Goal: Entertainment & Leisure: Consume media (video, audio)

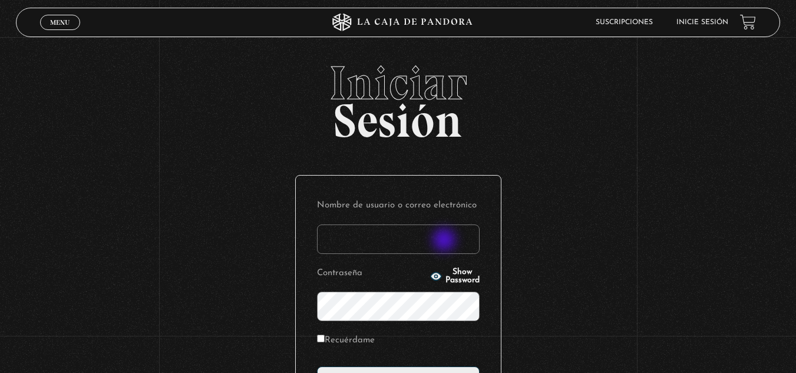
scroll to position [144, 0]
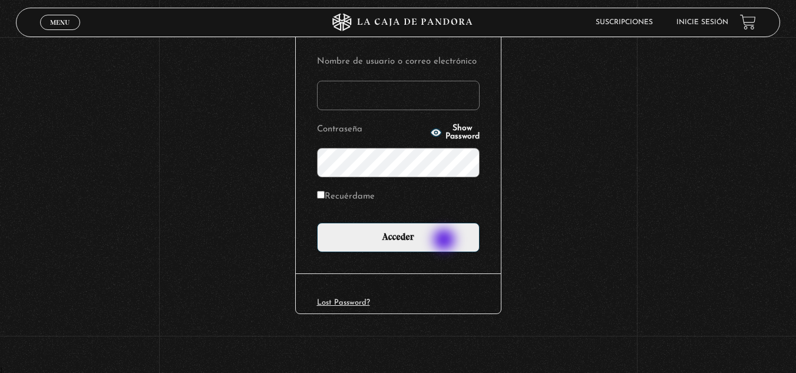
type input "dayavarelazumbado@gmail.com"
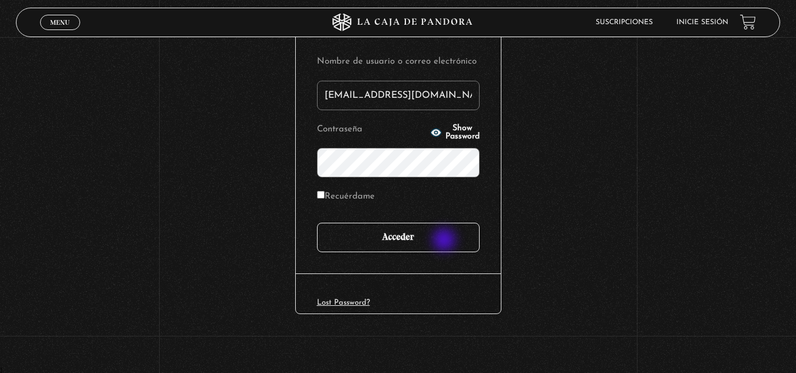
drag, startPoint x: 0, startPoint y: 0, endPoint x: 447, endPoint y: 240, distance: 507.0
click at [447, 240] on input "Acceder" at bounding box center [398, 237] width 163 height 29
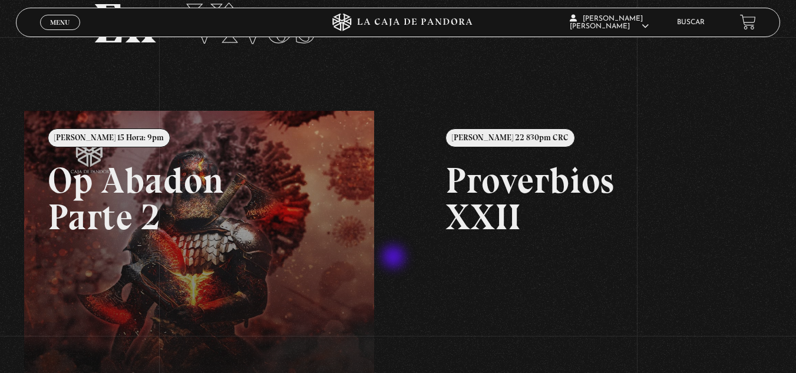
scroll to position [52, 0]
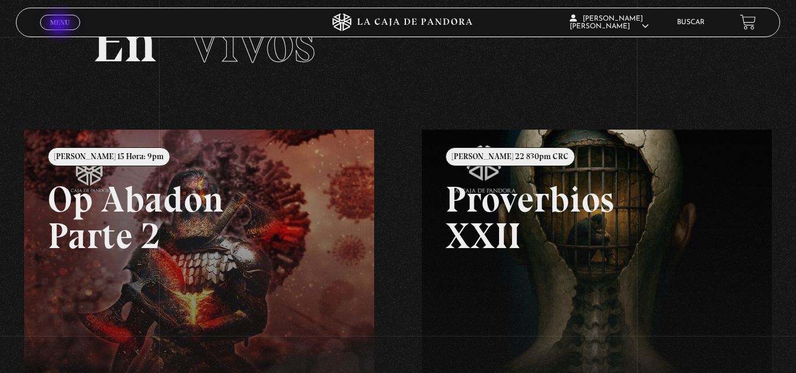
click at [61, 25] on span "Menu" at bounding box center [59, 22] width 19 height 7
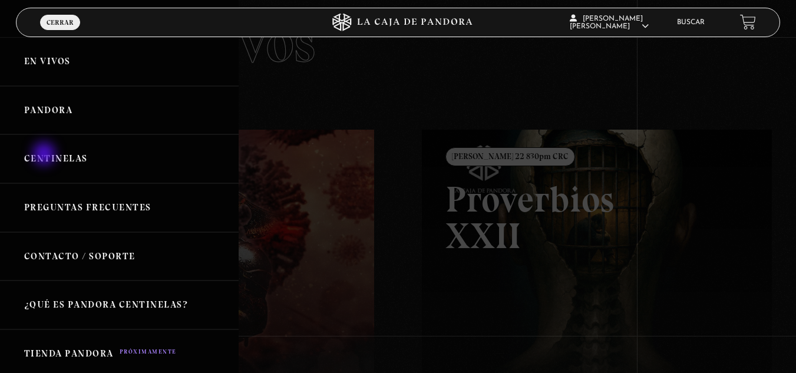
click at [45, 155] on link "Centinelas" at bounding box center [119, 158] width 239 height 49
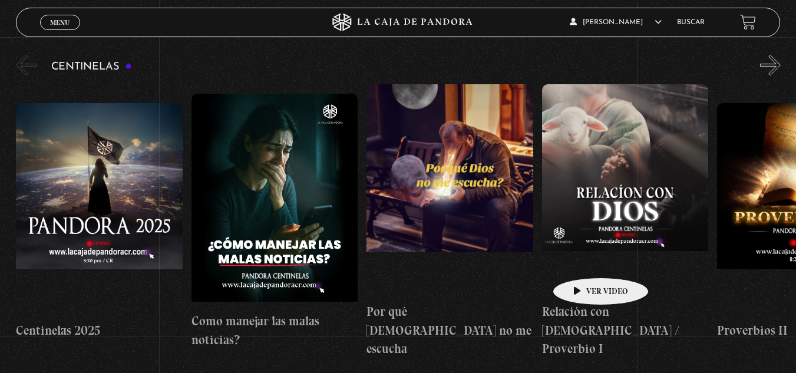
scroll to position [118, 0]
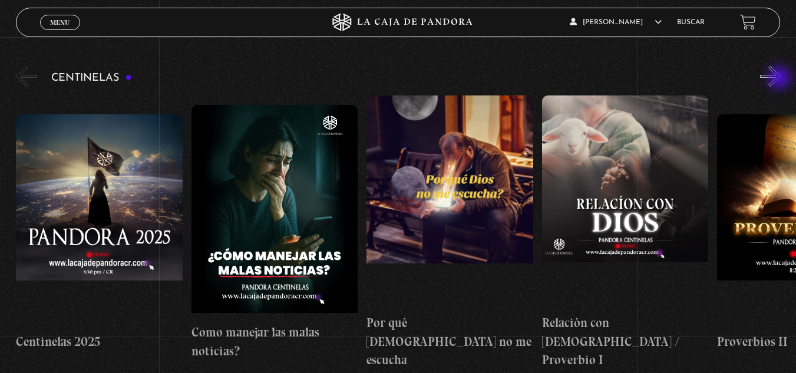
click at [781, 77] on button "»" at bounding box center [770, 76] width 21 height 21
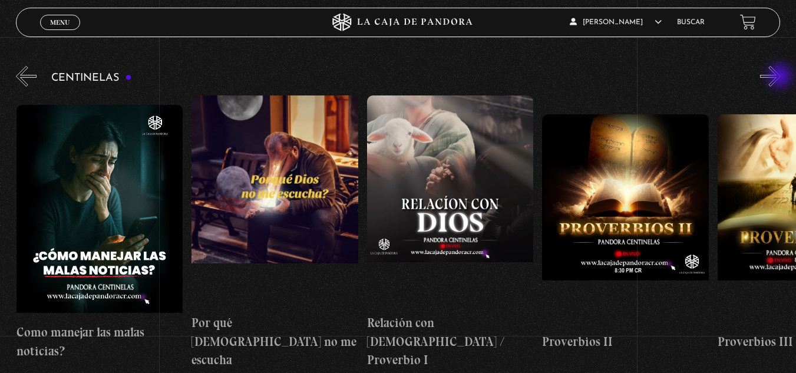
click at [781, 77] on button "»" at bounding box center [770, 76] width 21 height 21
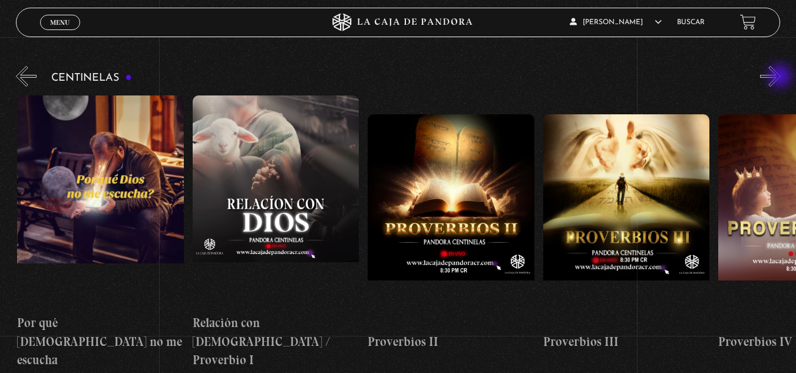
scroll to position [0, 351]
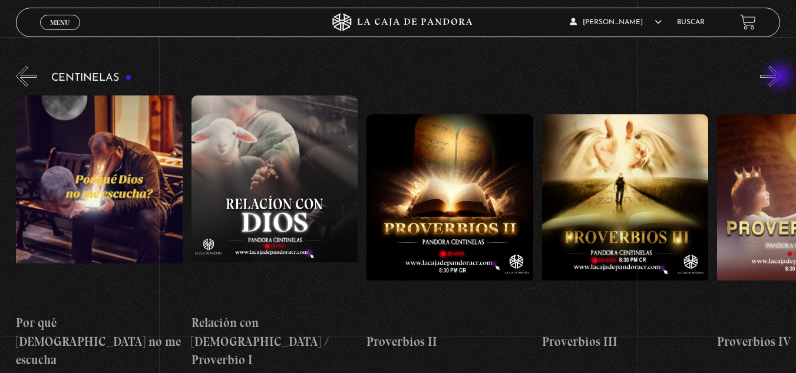
click at [781, 77] on button "»" at bounding box center [770, 76] width 21 height 21
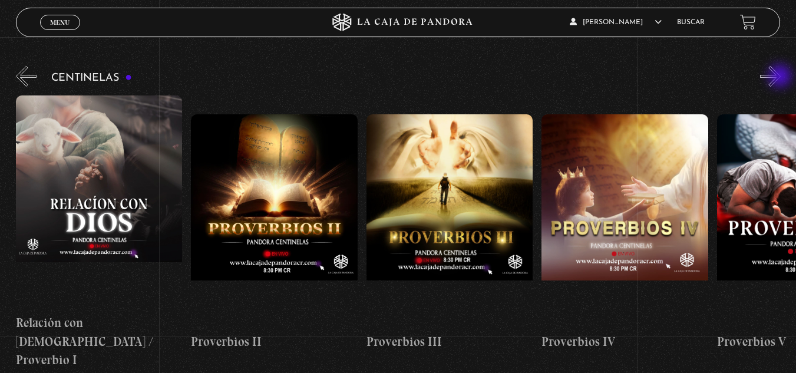
click at [781, 77] on button "»" at bounding box center [770, 76] width 21 height 21
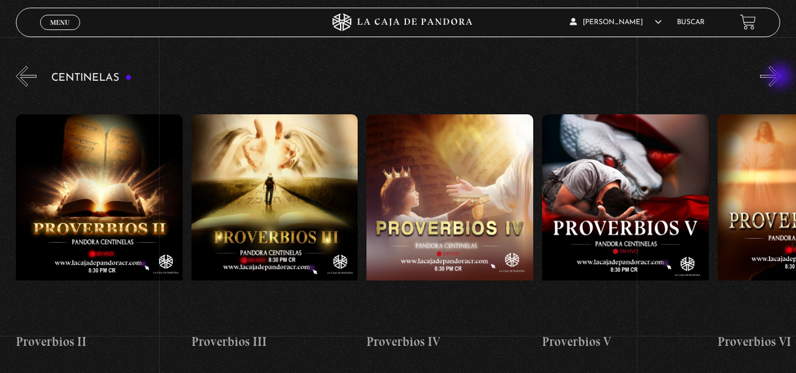
click at [781, 77] on button "»" at bounding box center [770, 76] width 21 height 21
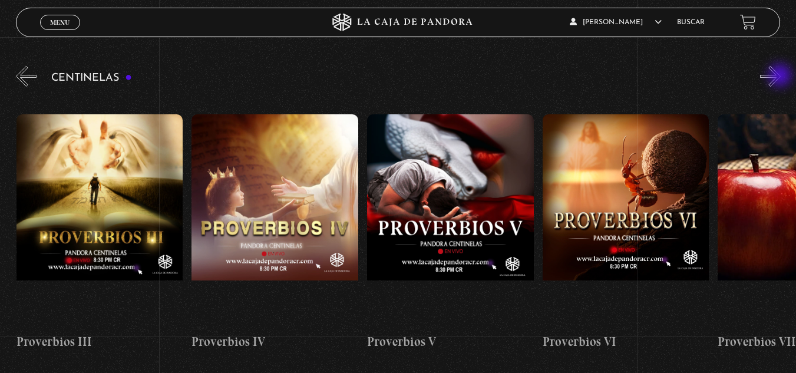
click at [781, 77] on button "»" at bounding box center [770, 76] width 21 height 21
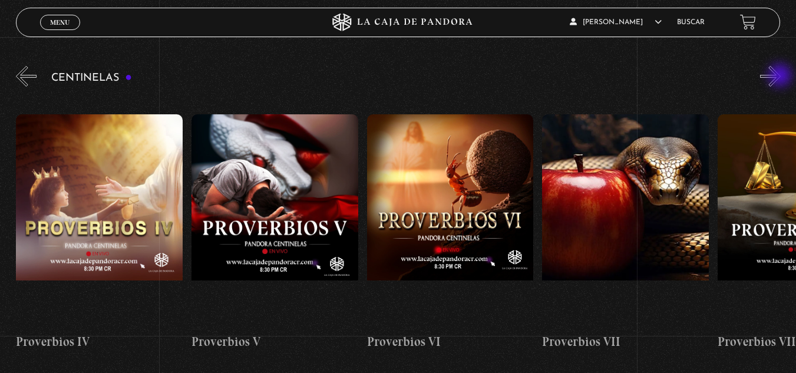
click at [781, 77] on button "»" at bounding box center [770, 76] width 21 height 21
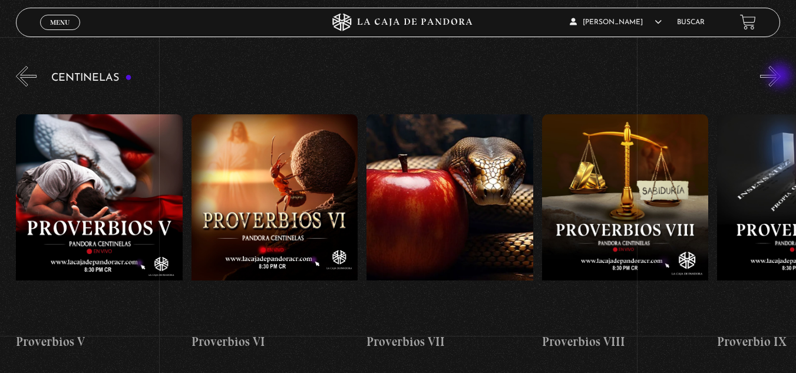
click at [781, 77] on button "»" at bounding box center [770, 76] width 21 height 21
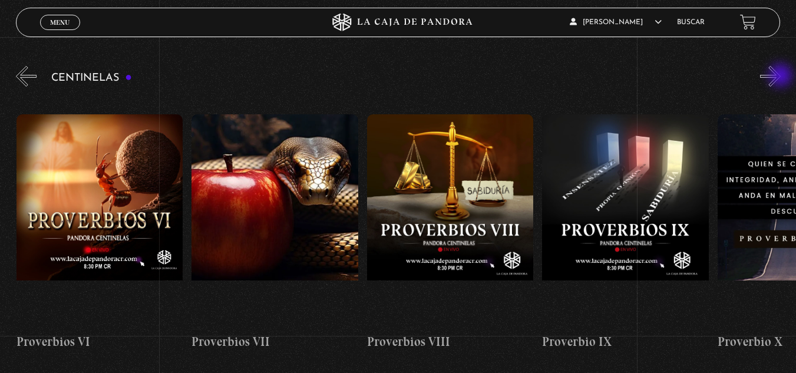
click at [781, 77] on button "»" at bounding box center [770, 76] width 21 height 21
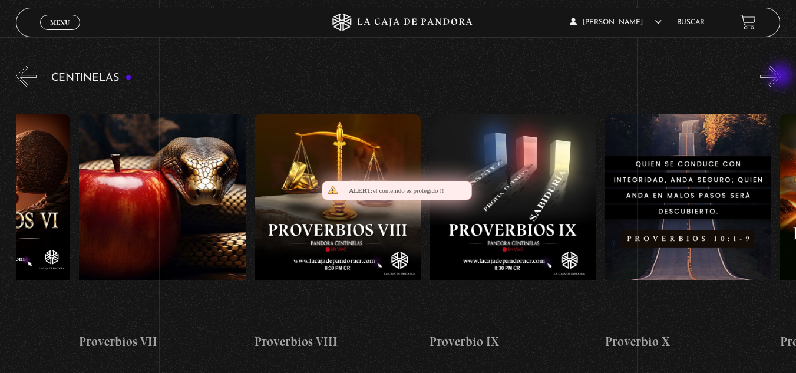
click at [781, 77] on button "»" at bounding box center [770, 76] width 21 height 21
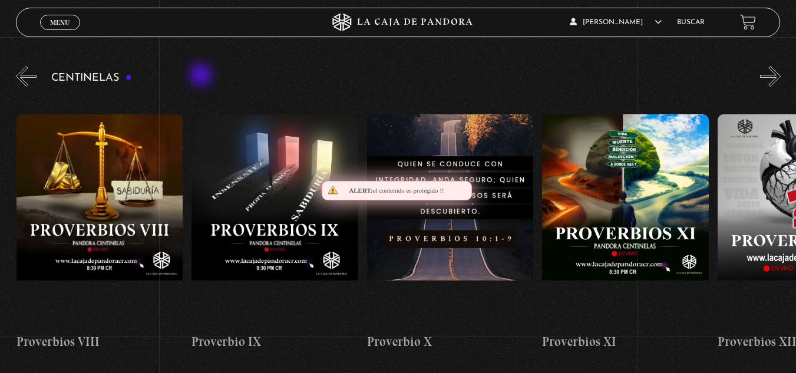
scroll to position [0, 1754]
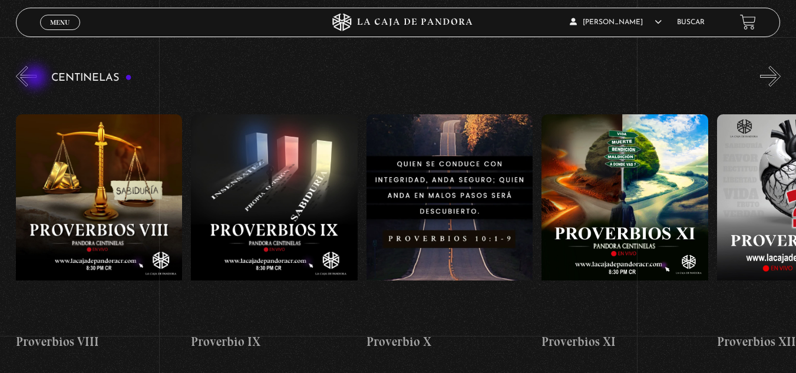
click at [37, 78] on button "«" at bounding box center [26, 76] width 21 height 21
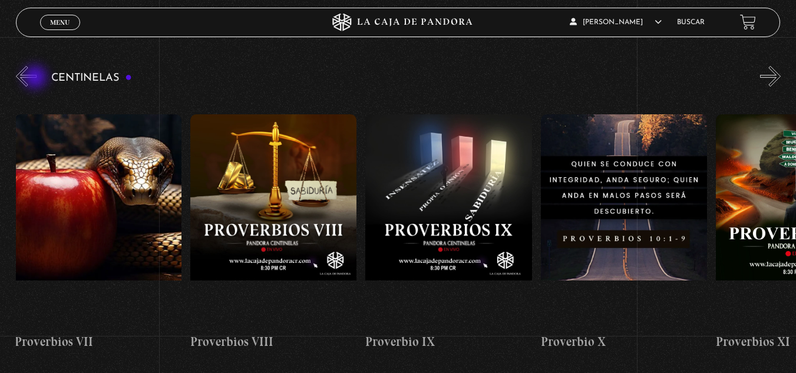
click at [37, 78] on button "«" at bounding box center [26, 76] width 21 height 21
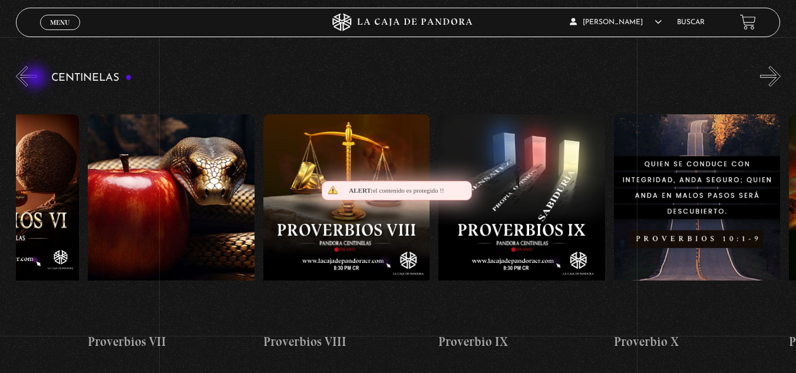
click at [37, 78] on button "«" at bounding box center [26, 76] width 21 height 21
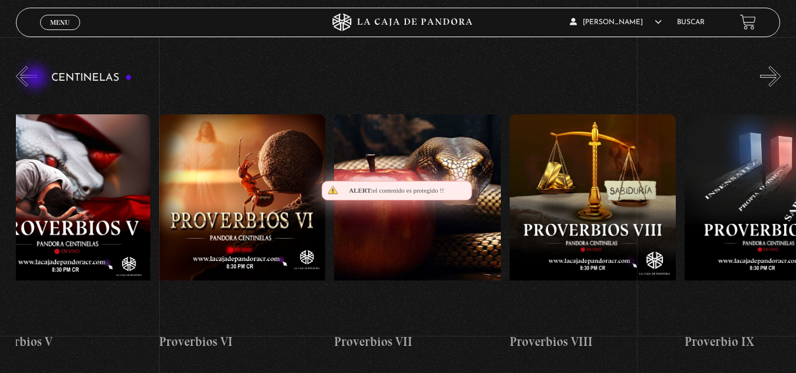
click at [37, 78] on button "«" at bounding box center [26, 76] width 21 height 21
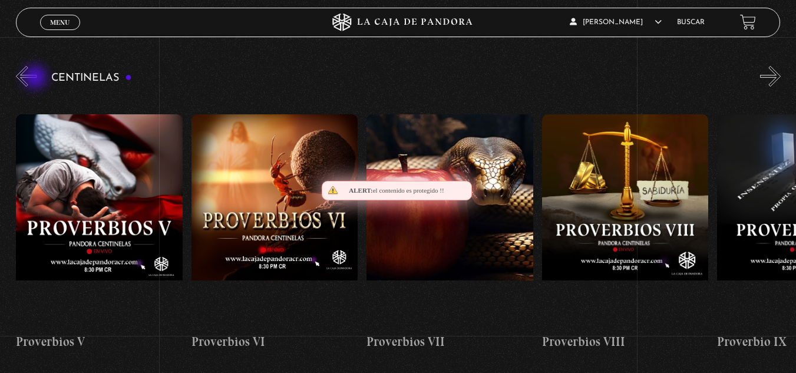
click at [37, 78] on button "«" at bounding box center [26, 76] width 21 height 21
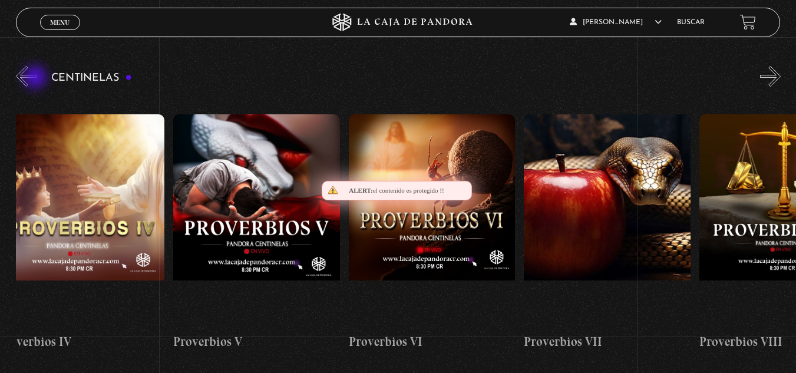
click at [37, 78] on button "«" at bounding box center [26, 76] width 21 height 21
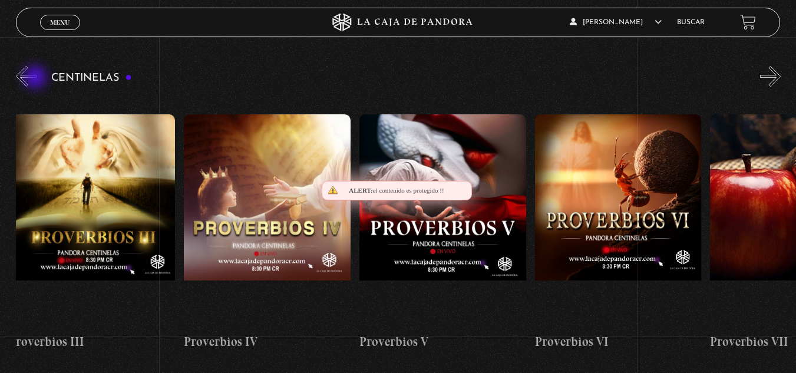
click at [37, 78] on button "«" at bounding box center [26, 76] width 21 height 21
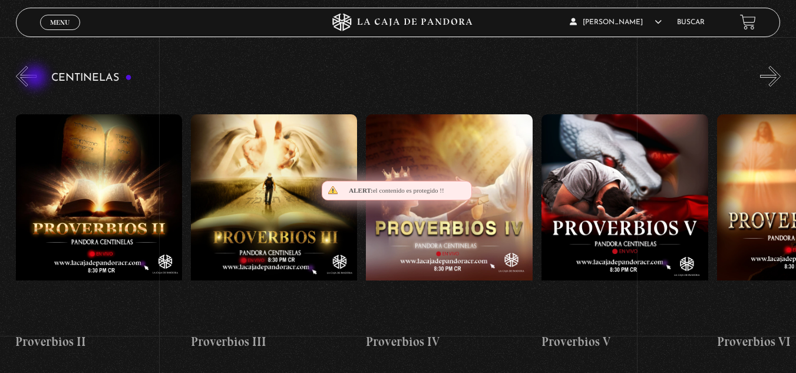
click at [37, 78] on button "«" at bounding box center [26, 76] width 21 height 21
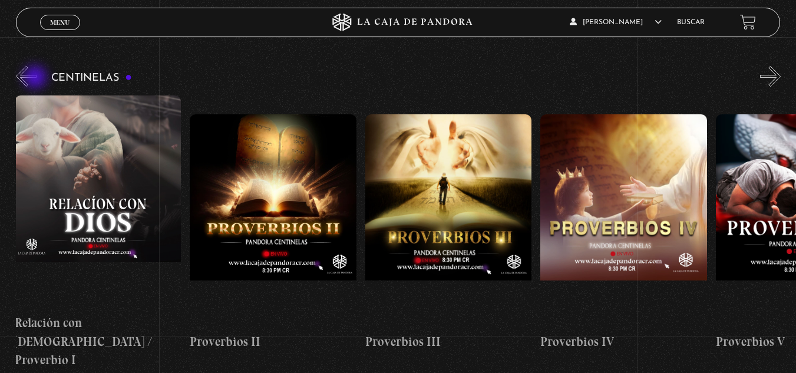
scroll to position [0, 526]
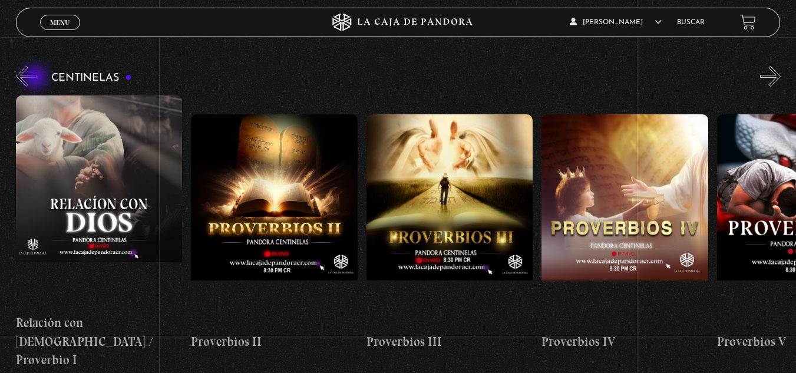
click at [37, 78] on button "«" at bounding box center [26, 76] width 21 height 21
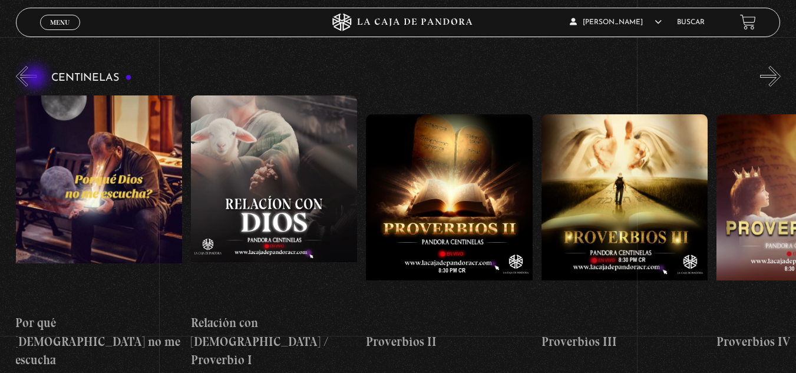
scroll to position [0, 351]
click at [781, 83] on button "»" at bounding box center [770, 76] width 21 height 21
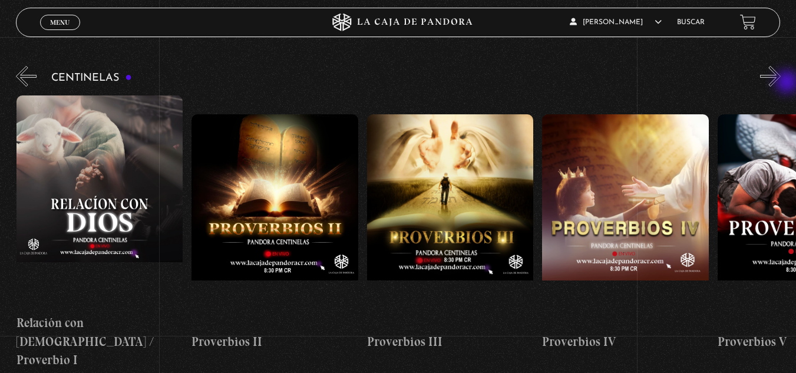
scroll to position [0, 526]
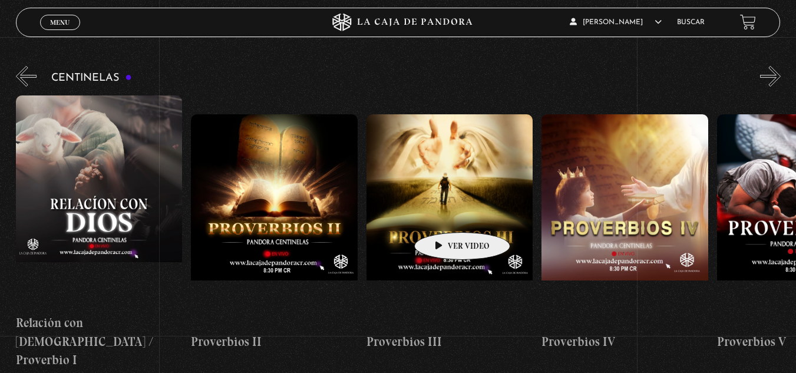
click at [444, 214] on figure at bounding box center [450, 220] width 167 height 212
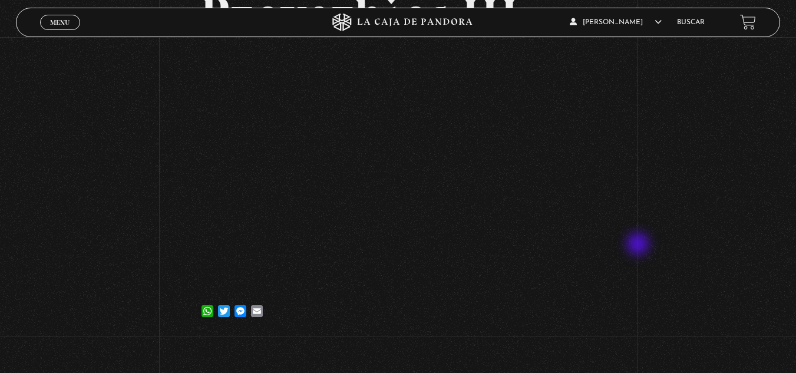
scroll to position [118, 0]
